Goal: Navigation & Orientation: Find specific page/section

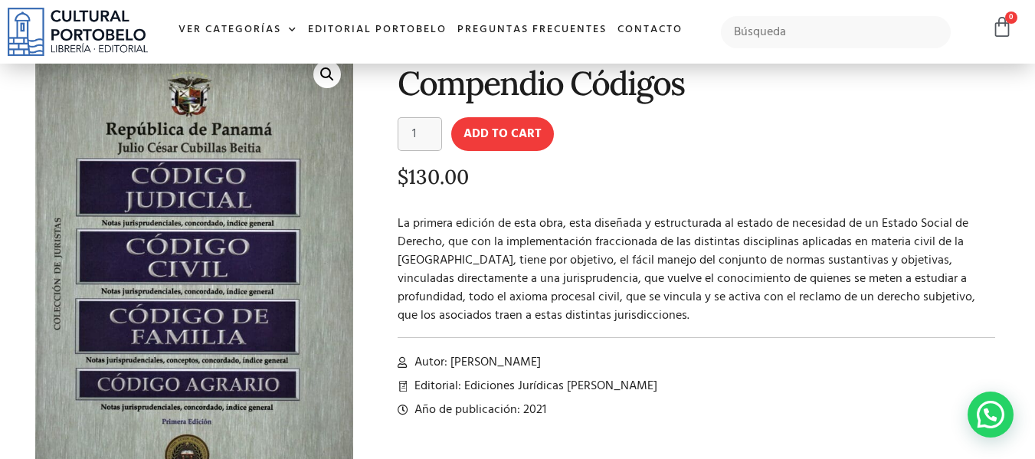
scroll to position [77, 0]
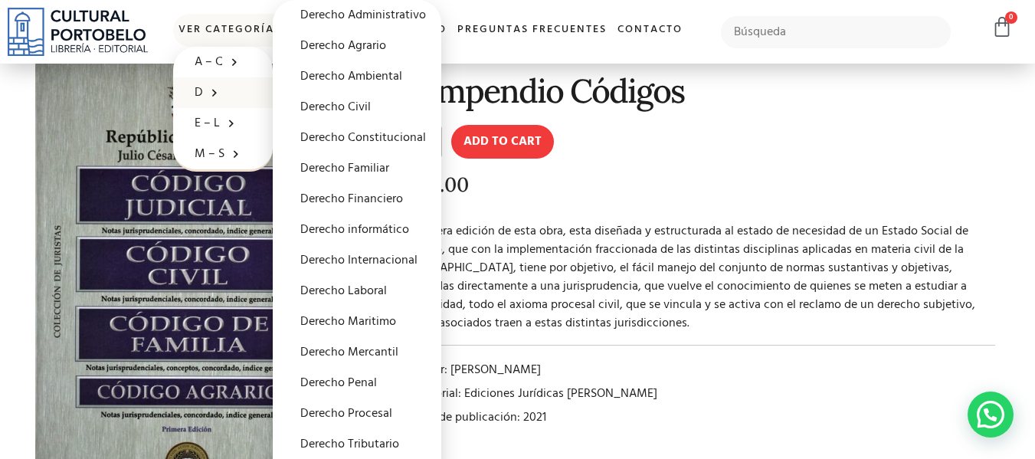
click at [203, 87] on span at bounding box center [210, 92] width 15 height 24
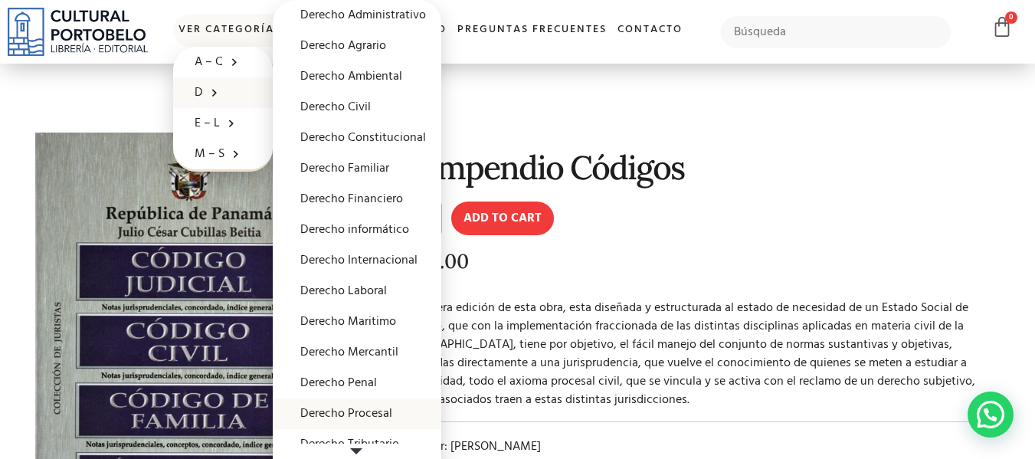
click at [356, 416] on link "Derecho Procesal" at bounding box center [357, 413] width 169 height 31
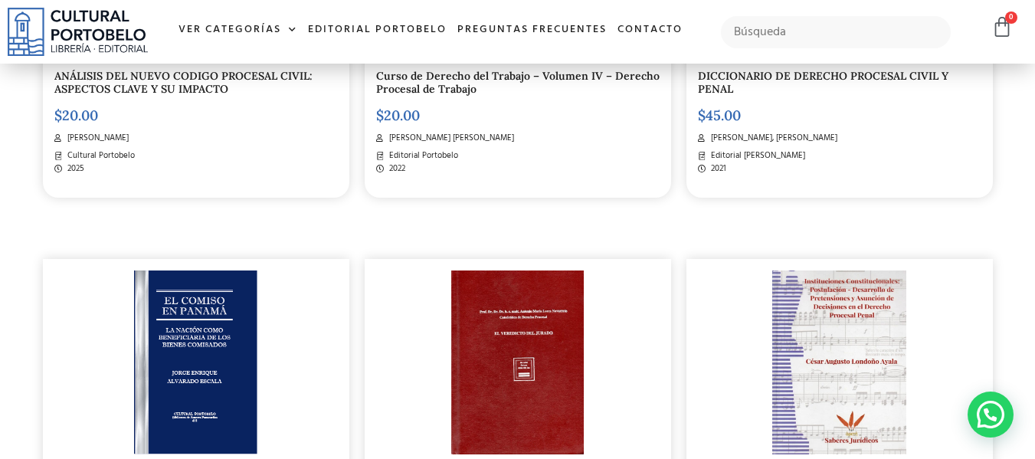
scroll to position [580, 0]
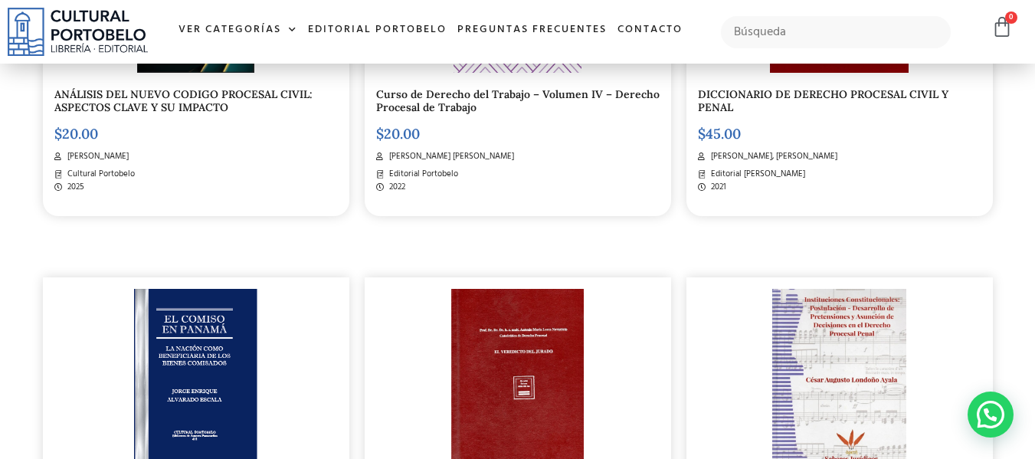
click at [91, 21] on img at bounding box center [78, 32] width 140 height 48
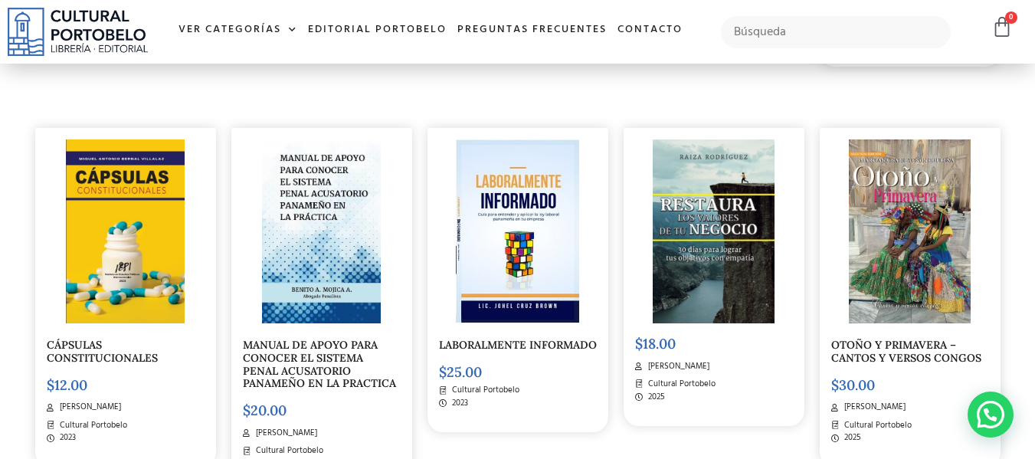
scroll to position [4657, 0]
